Goal: Entertainment & Leisure: Consume media (video, audio)

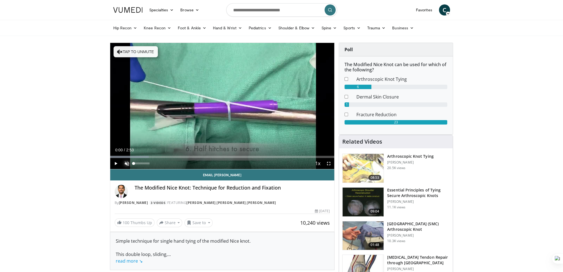
click at [130, 163] on span "Video Player" at bounding box center [126, 163] width 11 height 11
click at [116, 166] on span "Video Player" at bounding box center [115, 163] width 11 height 11
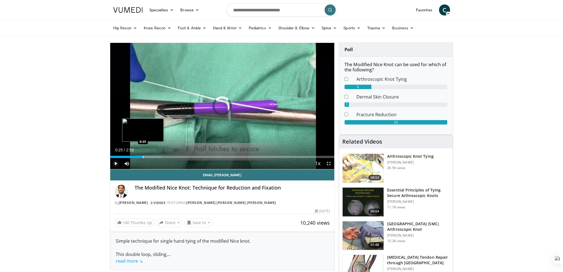
click at [143, 156] on div "Progress Bar" at bounding box center [143, 157] width 1 height 2
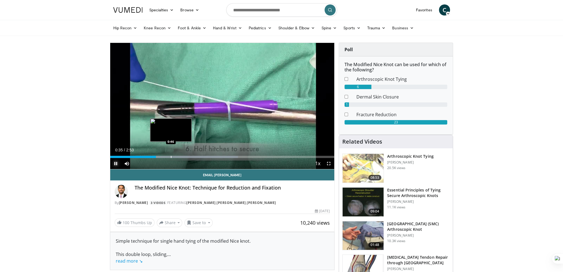
click at [171, 156] on div "Progress Bar" at bounding box center [171, 157] width 1 height 2
click at [188, 156] on div "Loaded : 63.36% 1:00 1:00" at bounding box center [222, 157] width 224 height 2
click at [185, 155] on div "Loaded : 85.59% 0:57 0:57" at bounding box center [222, 155] width 224 height 5
click at [194, 156] on div "Progress Bar" at bounding box center [194, 157] width 1 height 2
click at [117, 165] on span "Video Player" at bounding box center [115, 163] width 11 height 11
